Goal: Obtain resource: Download file/media

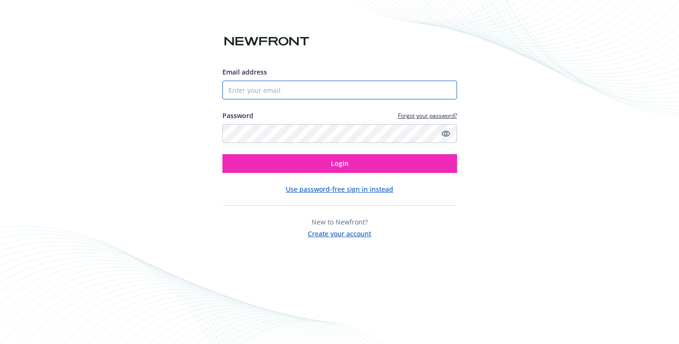
type input "[EMAIL_ADDRESS][DOMAIN_NAME]"
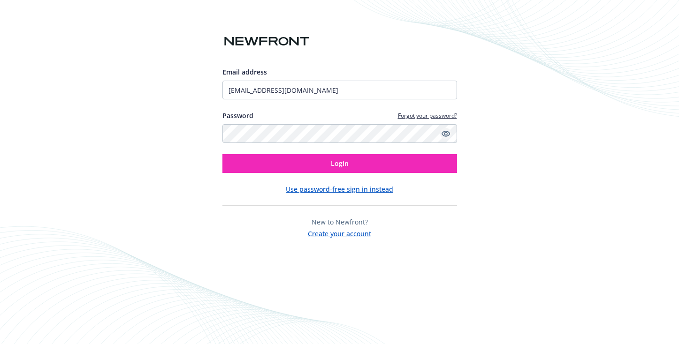
click at [445, 135] on icon "Show password" at bounding box center [446, 134] width 8 height 8
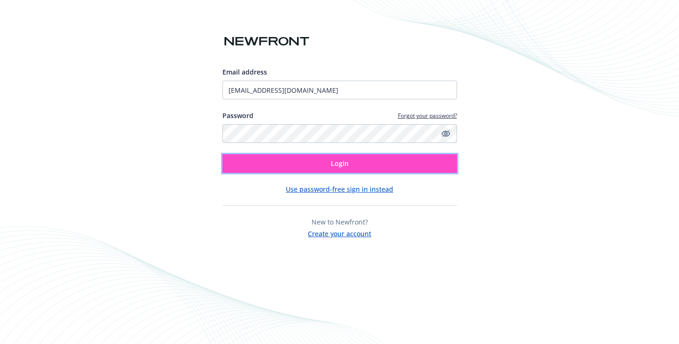
click at [351, 167] on button "Login" at bounding box center [339, 163] width 235 height 19
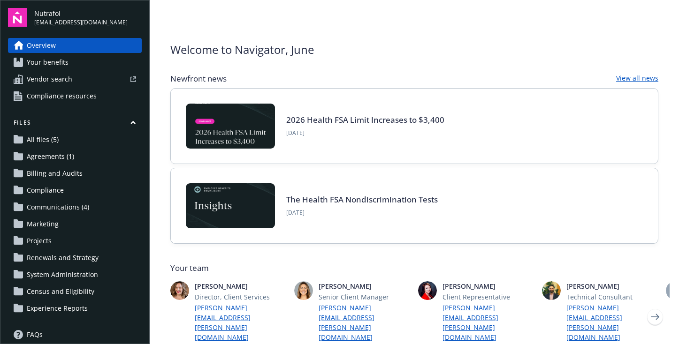
click at [87, 144] on link "All files (5)" at bounding box center [75, 139] width 134 height 15
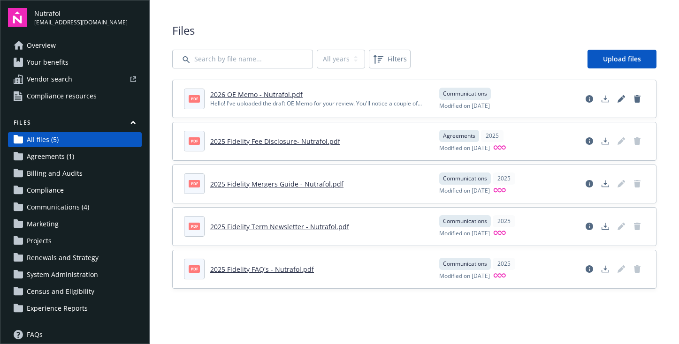
click at [236, 94] on link "2026 OE Memo - Nutrafol.pdf" at bounding box center [256, 94] width 92 height 9
